Goal: Information Seeking & Learning: Check status

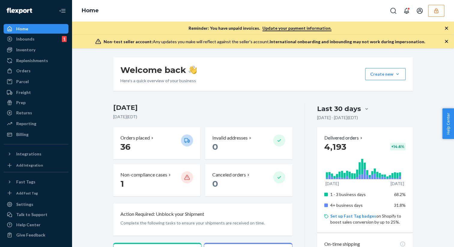
click at [436, 13] on icon "button" at bounding box center [436, 10] width 4 height 5
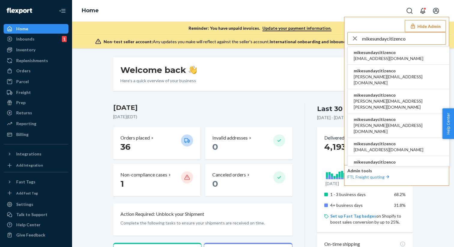
type input "mikesundaycitizenco"
click at [377, 57] on span "[EMAIL_ADDRESS][DOMAIN_NAME]" at bounding box center [389, 59] width 70 height 6
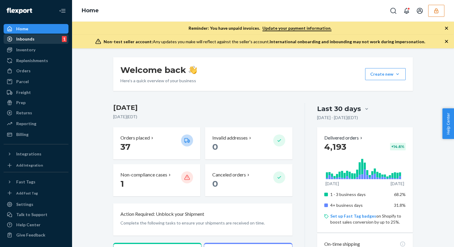
click at [40, 38] on div "Inbounds 1" at bounding box center [36, 39] width 64 height 8
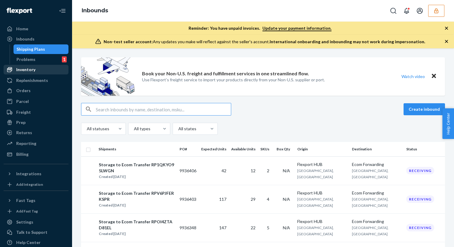
click at [40, 68] on div "Inventory" at bounding box center [36, 69] width 64 height 8
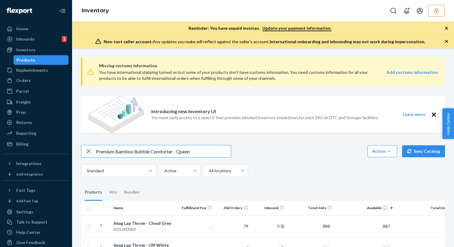
type input "Premium Bamboo Bubble Comforter - Queen"
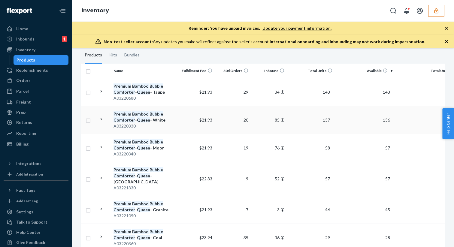
scroll to position [138, 0]
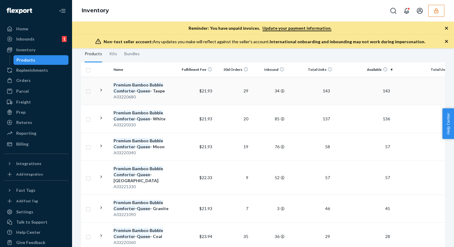
click at [161, 96] on div "A03220680" at bounding box center [144, 97] width 63 height 6
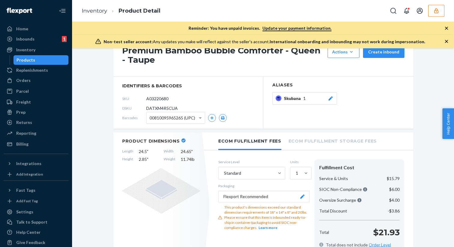
scroll to position [69, 0]
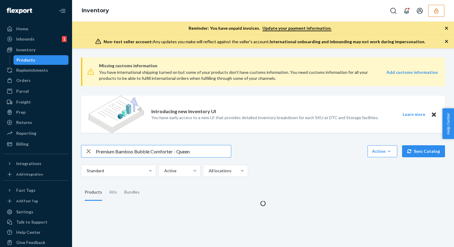
click at [88, 152] on icon "button" at bounding box center [88, 151] width 4 height 4
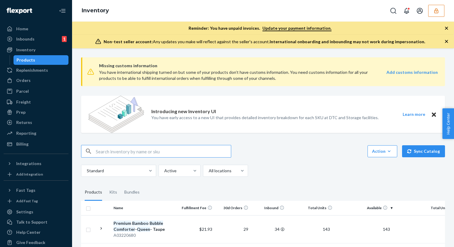
click at [137, 154] on input "text" at bounding box center [163, 151] width 135 height 12
paste input "Premium Bamboo Bubble Comforter - Queen - Moon"
type input "Premium Bamboo Bubble Comforter - Queen - Moon"
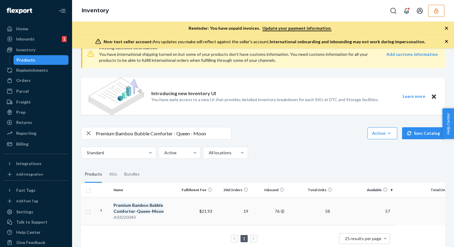
scroll to position [29, 0]
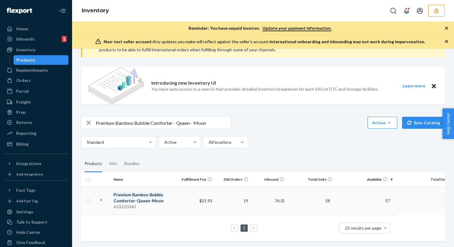
click at [189, 209] on td "$21.93" at bounding box center [197, 201] width 36 height 28
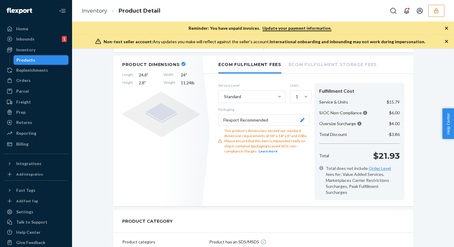
scroll to position [138, 0]
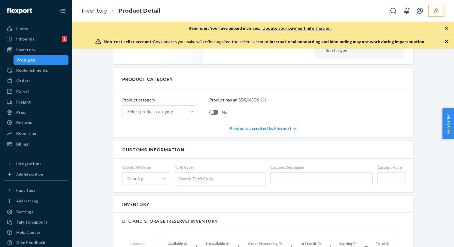
scroll to position [280, 0]
click at [34, 48] on div "Inventory" at bounding box center [25, 50] width 19 height 6
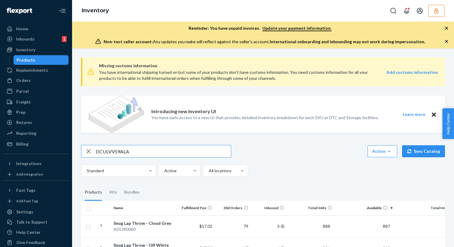
type input "DCULVVS9ALA"
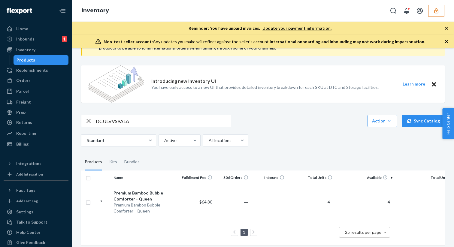
scroll to position [35, 0]
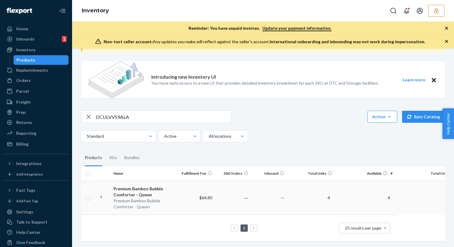
click at [183, 197] on td "$64.80" at bounding box center [197, 198] width 36 height 34
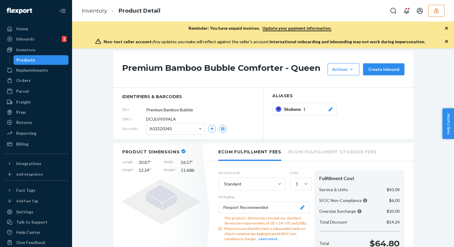
scroll to position [44, 0]
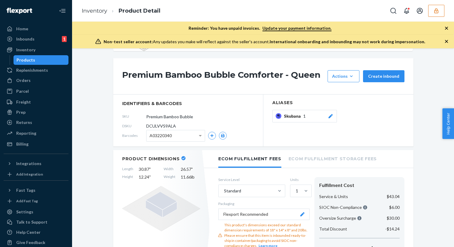
click at [435, 9] on icon "button" at bounding box center [436, 11] width 6 height 6
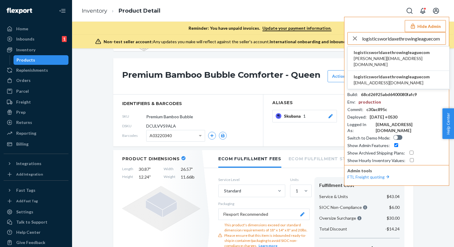
type input "logisticsworldaxethrowingleaguecom"
click at [374, 61] on span "kyle.prensler@badaxethrowing.com" at bounding box center [398, 62] width 89 height 12
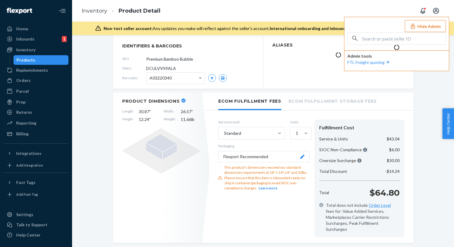
scroll to position [0, 0]
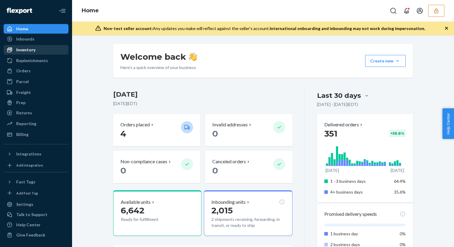
click at [42, 52] on div "Inventory" at bounding box center [36, 50] width 64 height 8
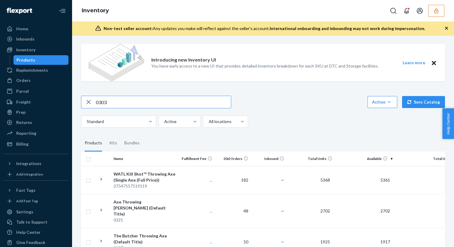
type input "0303"
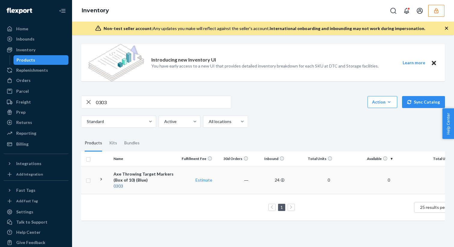
click at [160, 187] on div "0303" at bounding box center [144, 186] width 63 height 6
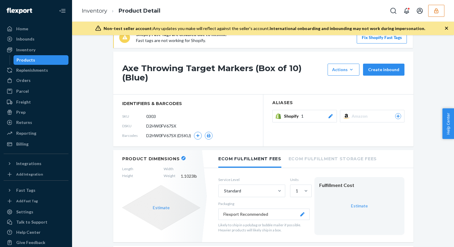
scroll to position [56, 0]
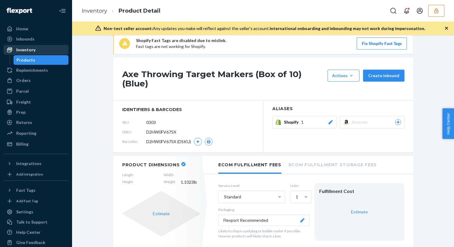
click at [36, 49] on div "Inventory" at bounding box center [36, 50] width 64 height 8
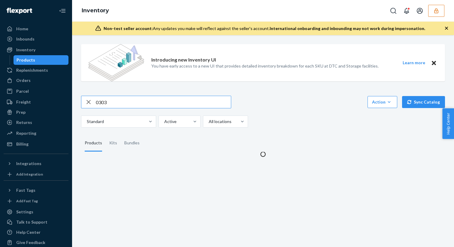
click at [88, 98] on icon "button" at bounding box center [88, 102] width 7 height 12
click at [105, 101] on input "text" at bounding box center [163, 102] width 135 height 12
paste input "628678113251"
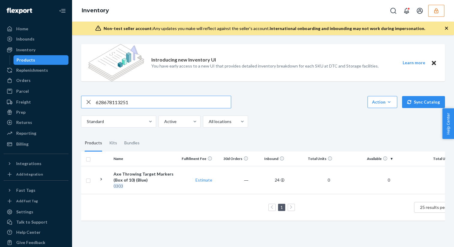
type input "628678113251"
